Goal: Information Seeking & Learning: Find specific fact

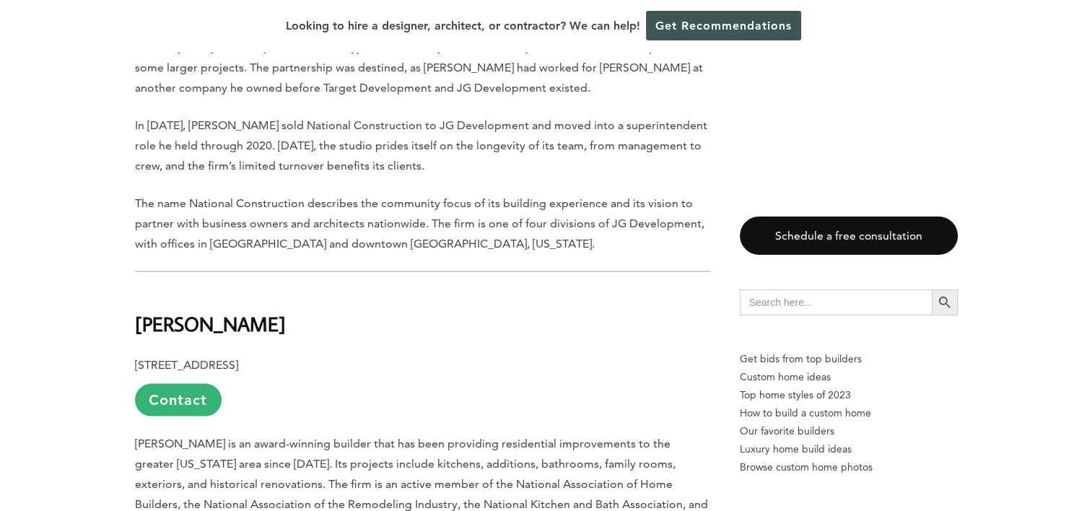
scroll to position [2886, 0]
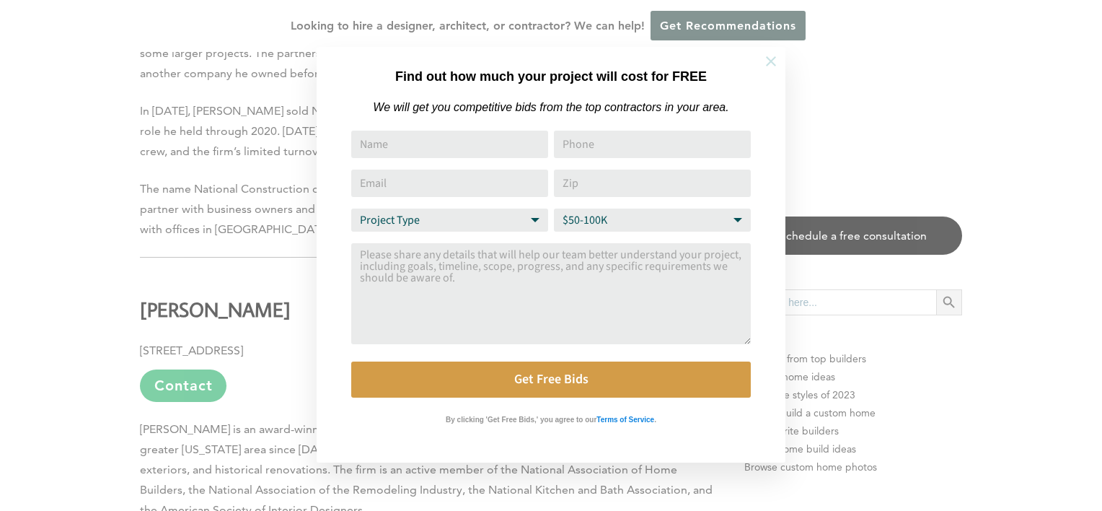
click at [767, 58] on icon at bounding box center [771, 61] width 16 height 16
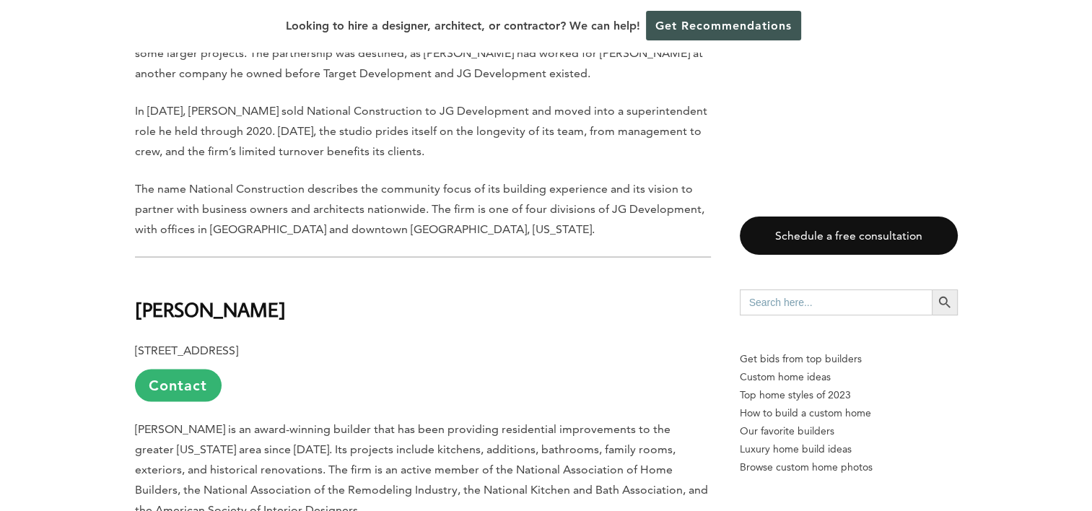
click at [819, 304] on input "Search for:" at bounding box center [835, 302] width 192 height 26
type input "msi general"
click at [931, 289] on button "Search Button" at bounding box center [944, 302] width 26 height 26
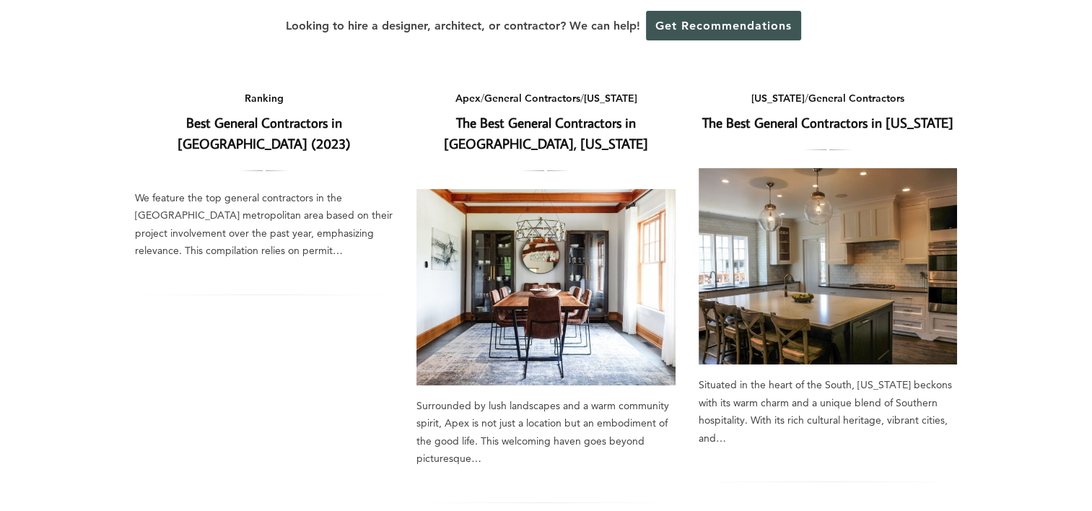
scroll to position [144, 0]
